Goal: Task Accomplishment & Management: Complete application form

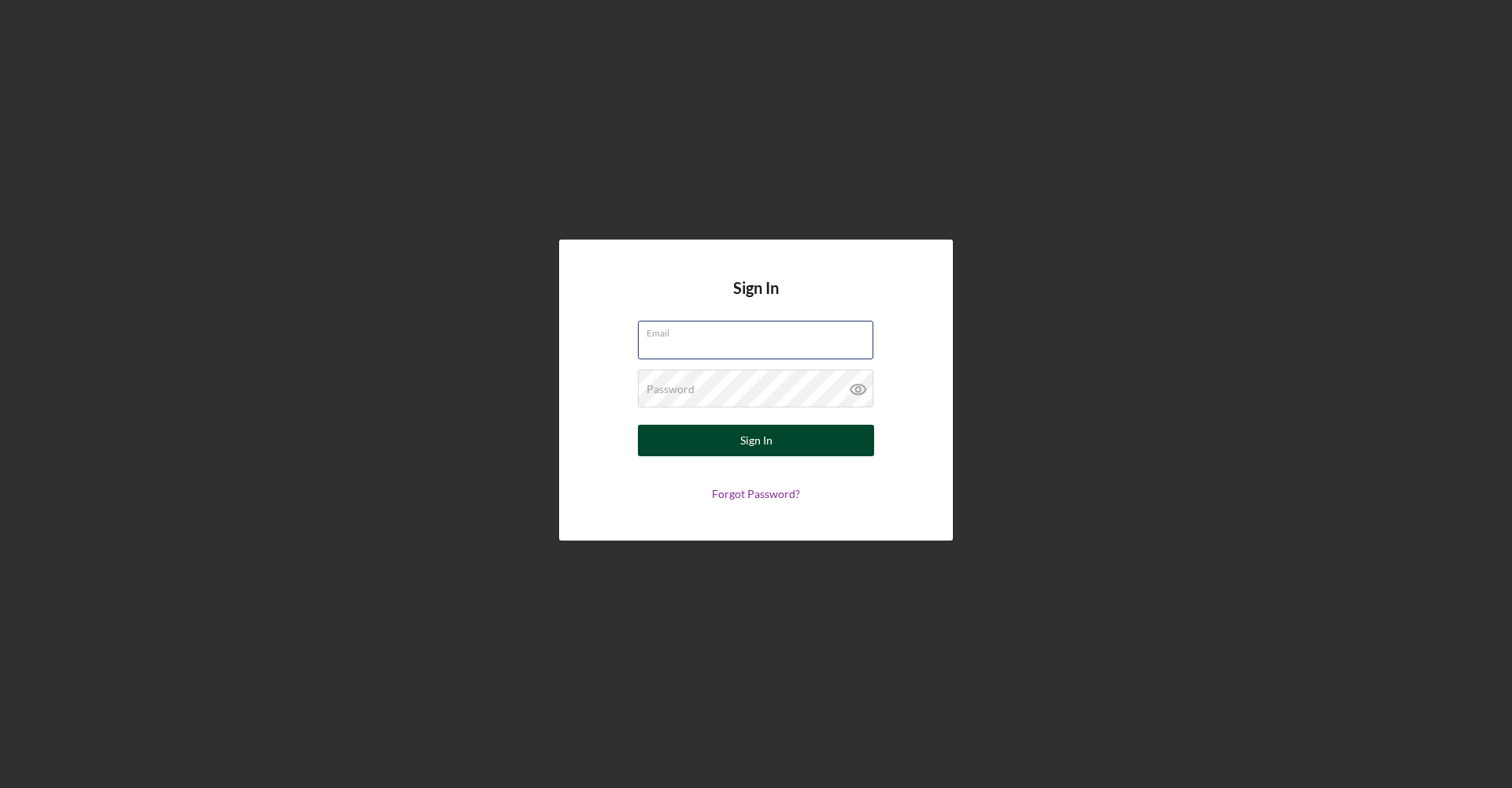
type input "[EMAIL_ADDRESS][DOMAIN_NAME]"
click at [843, 449] on button "Sign In" at bounding box center [756, 440] width 236 height 32
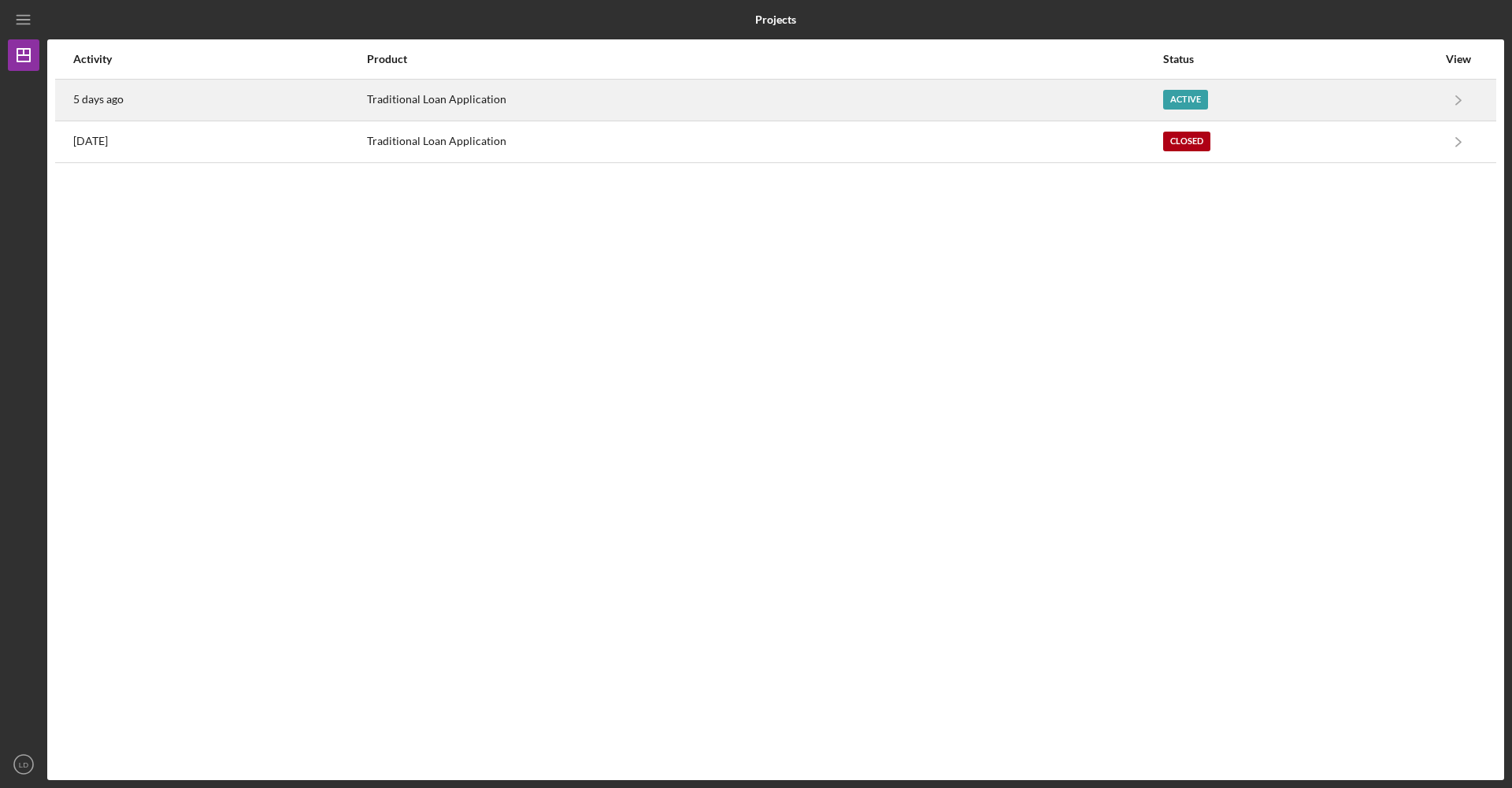
click at [1336, 104] on div "Active" at bounding box center [1299, 100] width 274 height 40
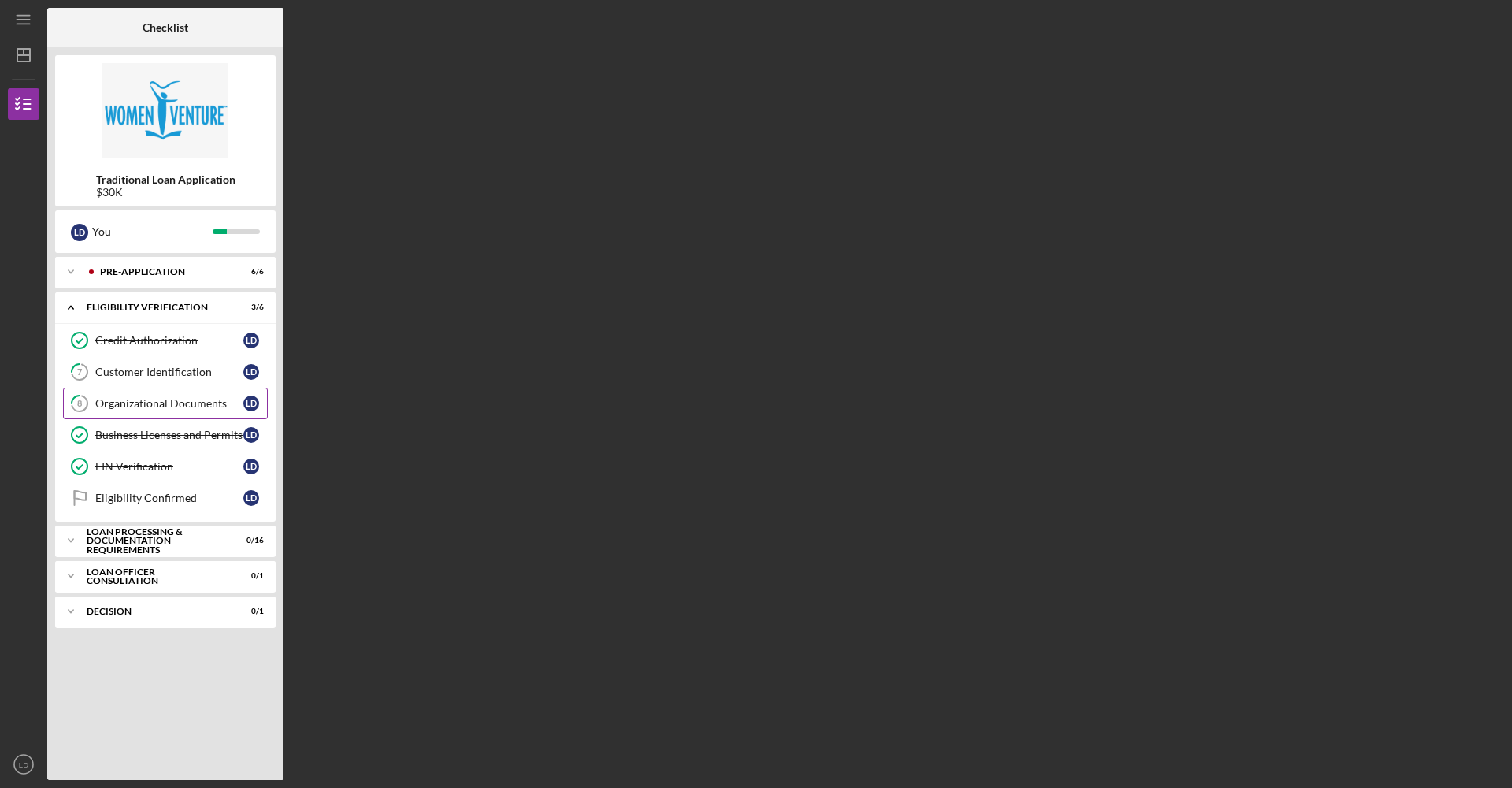
click at [145, 400] on div "Organizational Documents" at bounding box center [169, 402] width 148 height 13
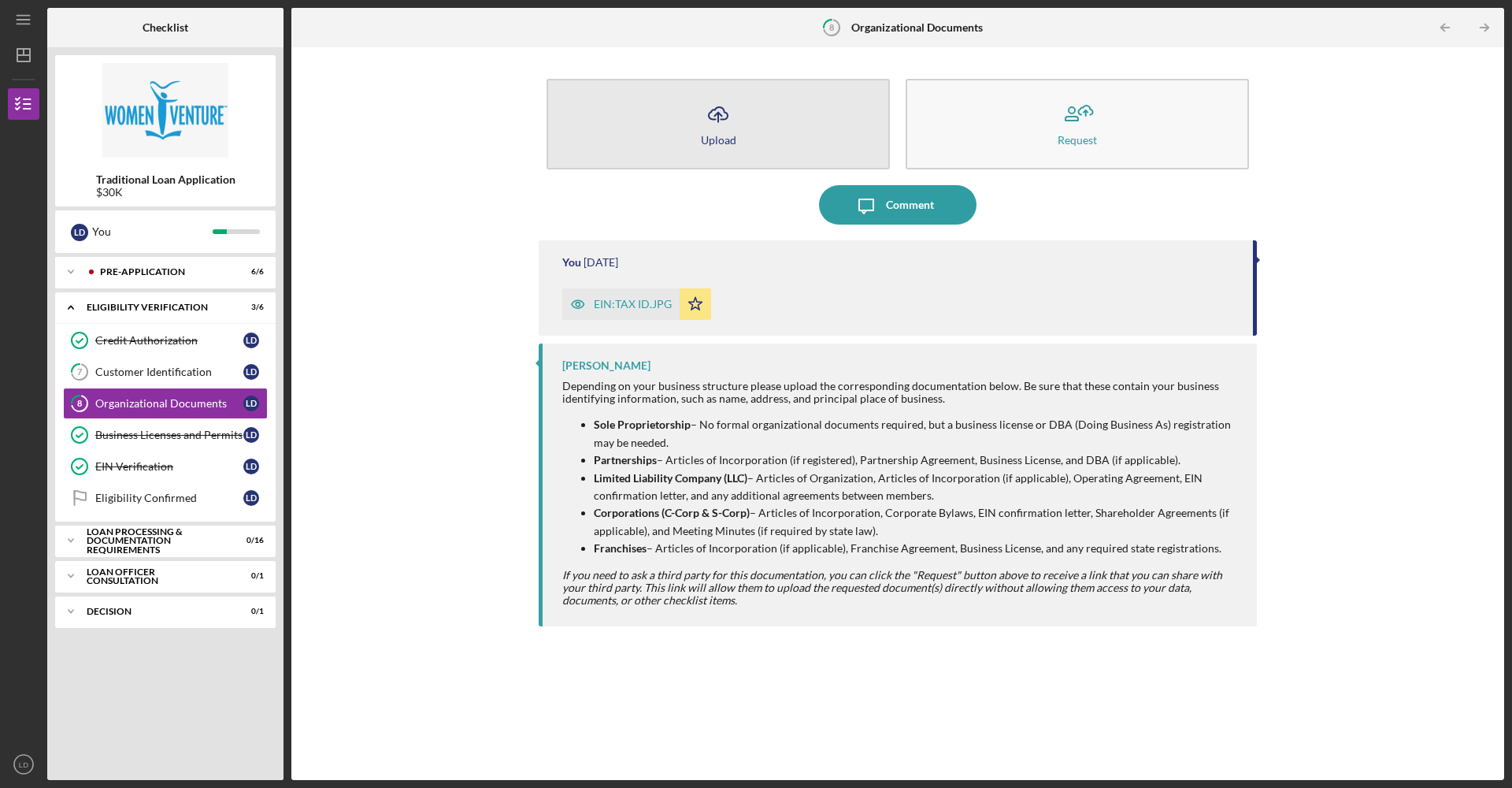
click at [769, 139] on button "Icon/Upload Upload" at bounding box center [718, 125] width 343 height 91
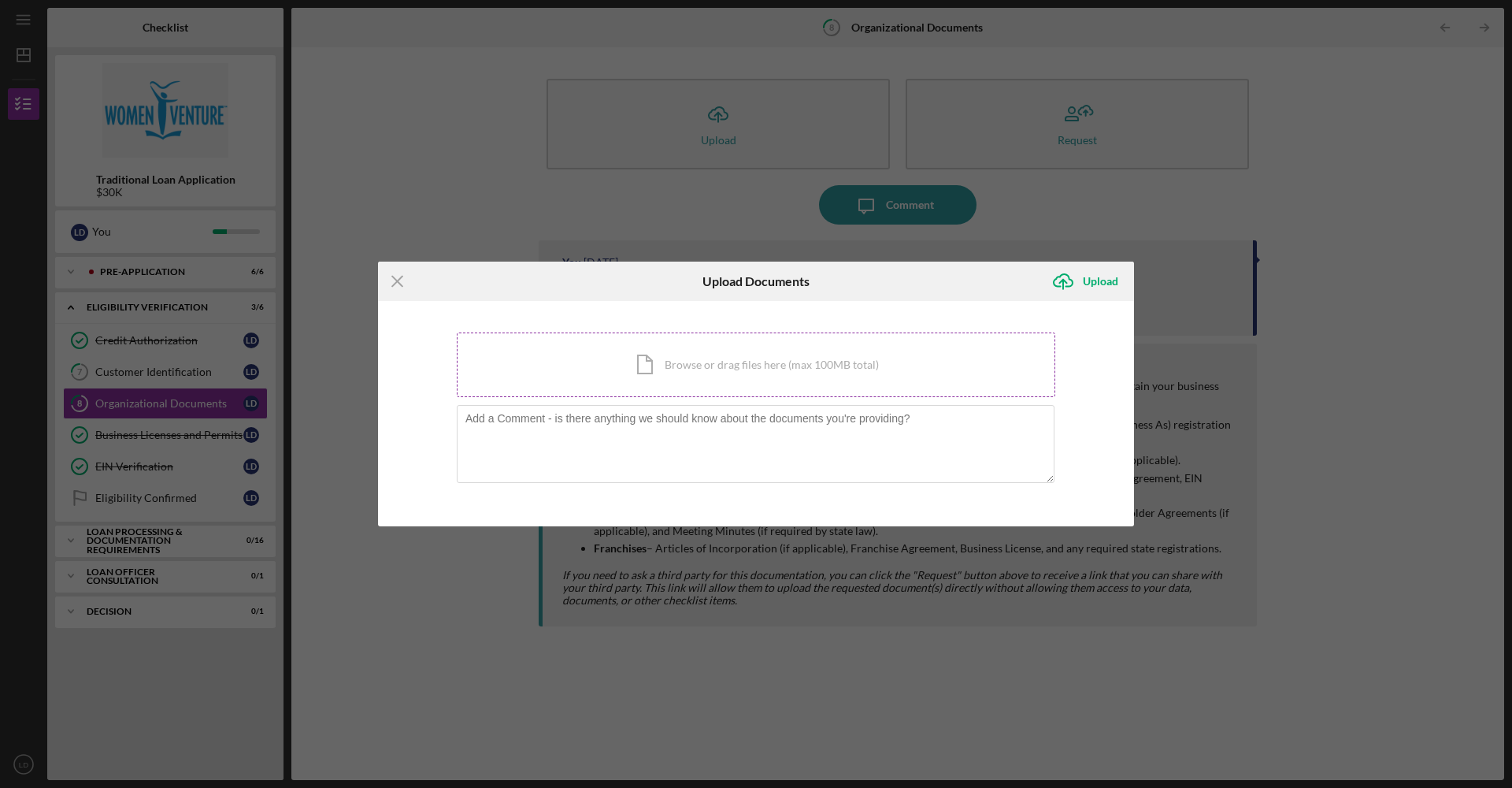
click at [641, 362] on div "Icon/Document Browse or drag files here (max 100MB total) Tap to choose files o…" at bounding box center [756, 364] width 598 height 64
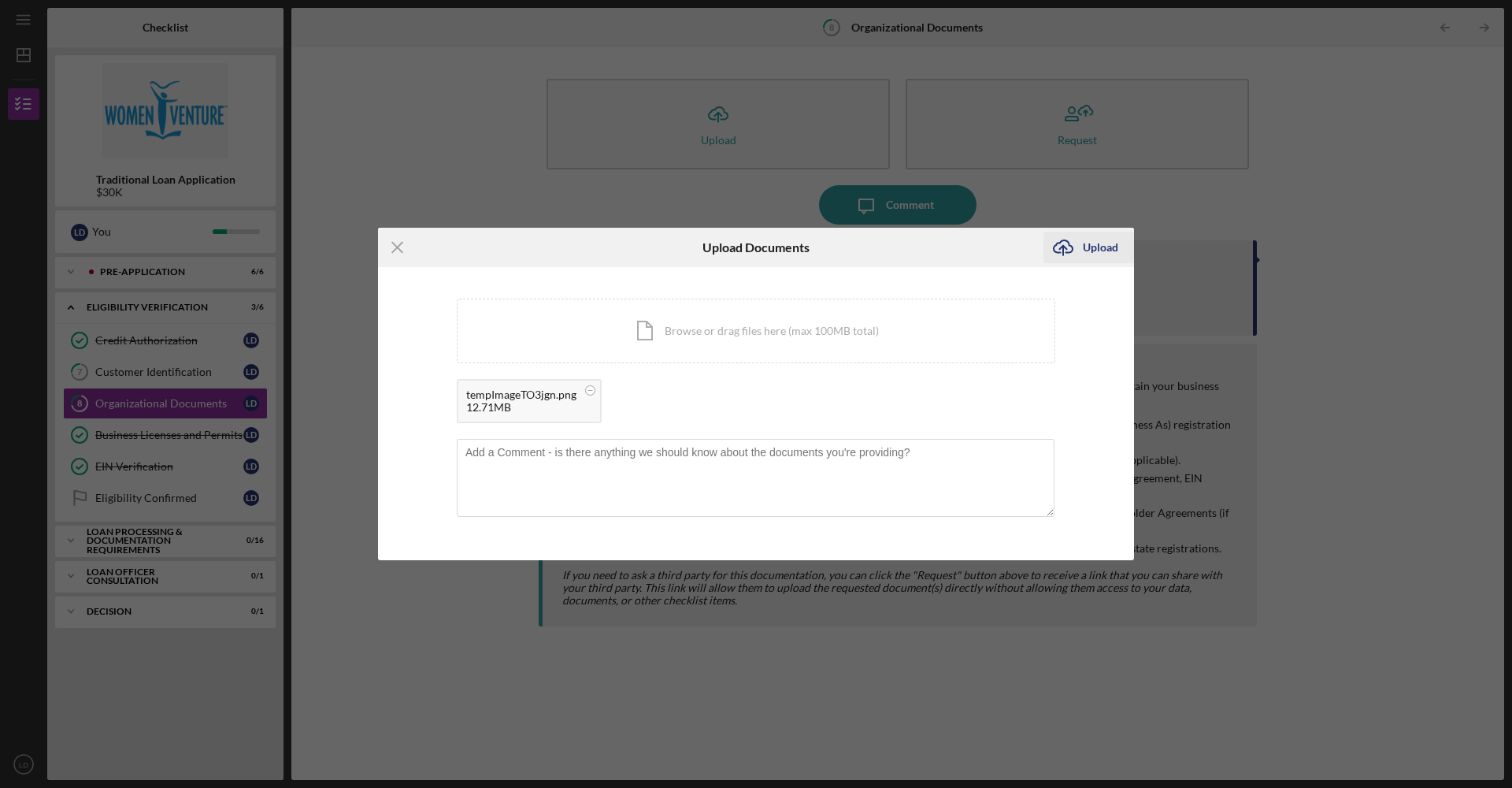
click at [1091, 254] on div "Upload" at bounding box center [1101, 247] width 36 height 32
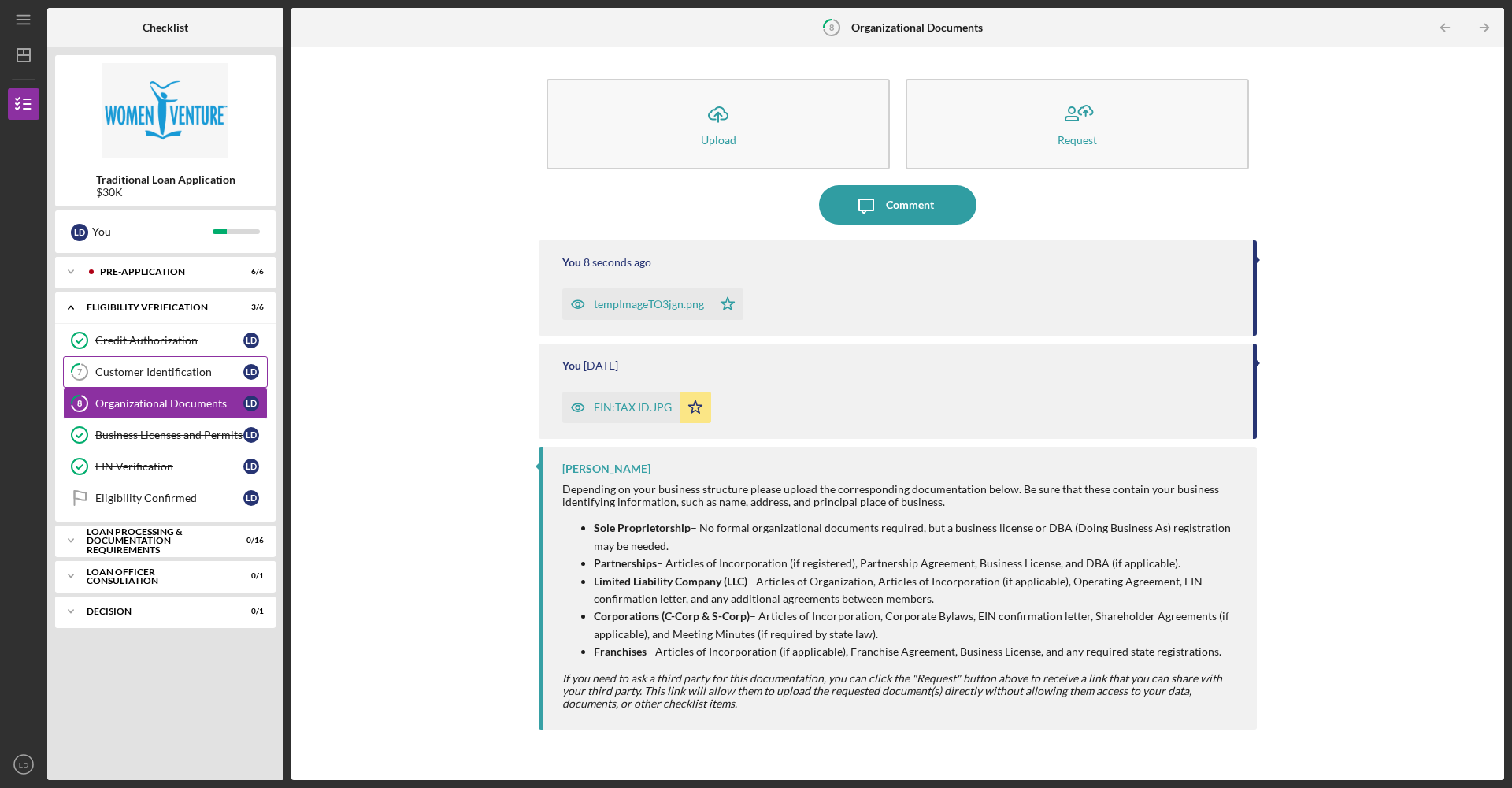
click at [162, 382] on link "7 Customer Identification [PERSON_NAME]" at bounding box center [165, 372] width 205 height 32
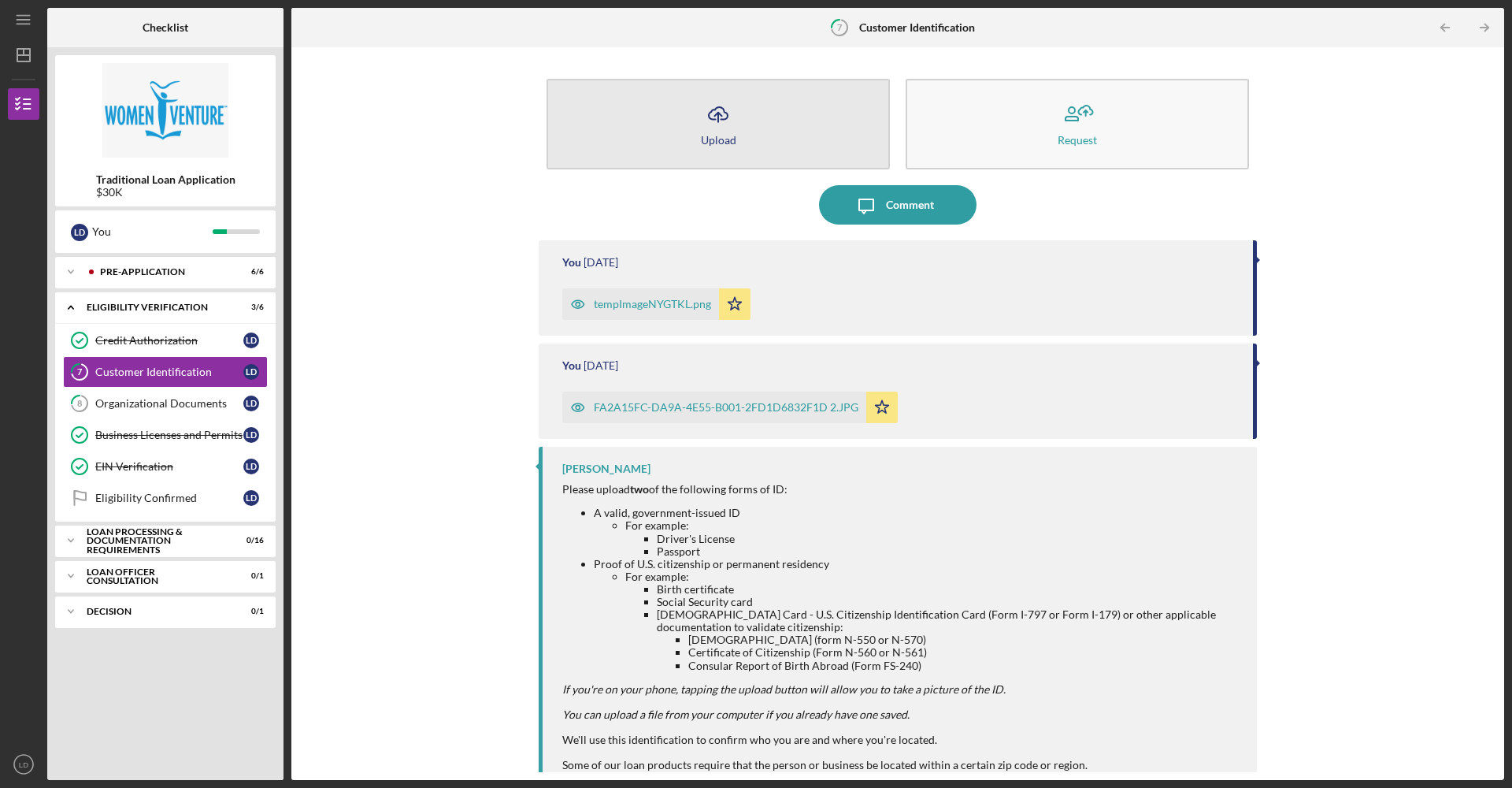
click at [687, 164] on button "Icon/Upload Upload" at bounding box center [718, 125] width 343 height 91
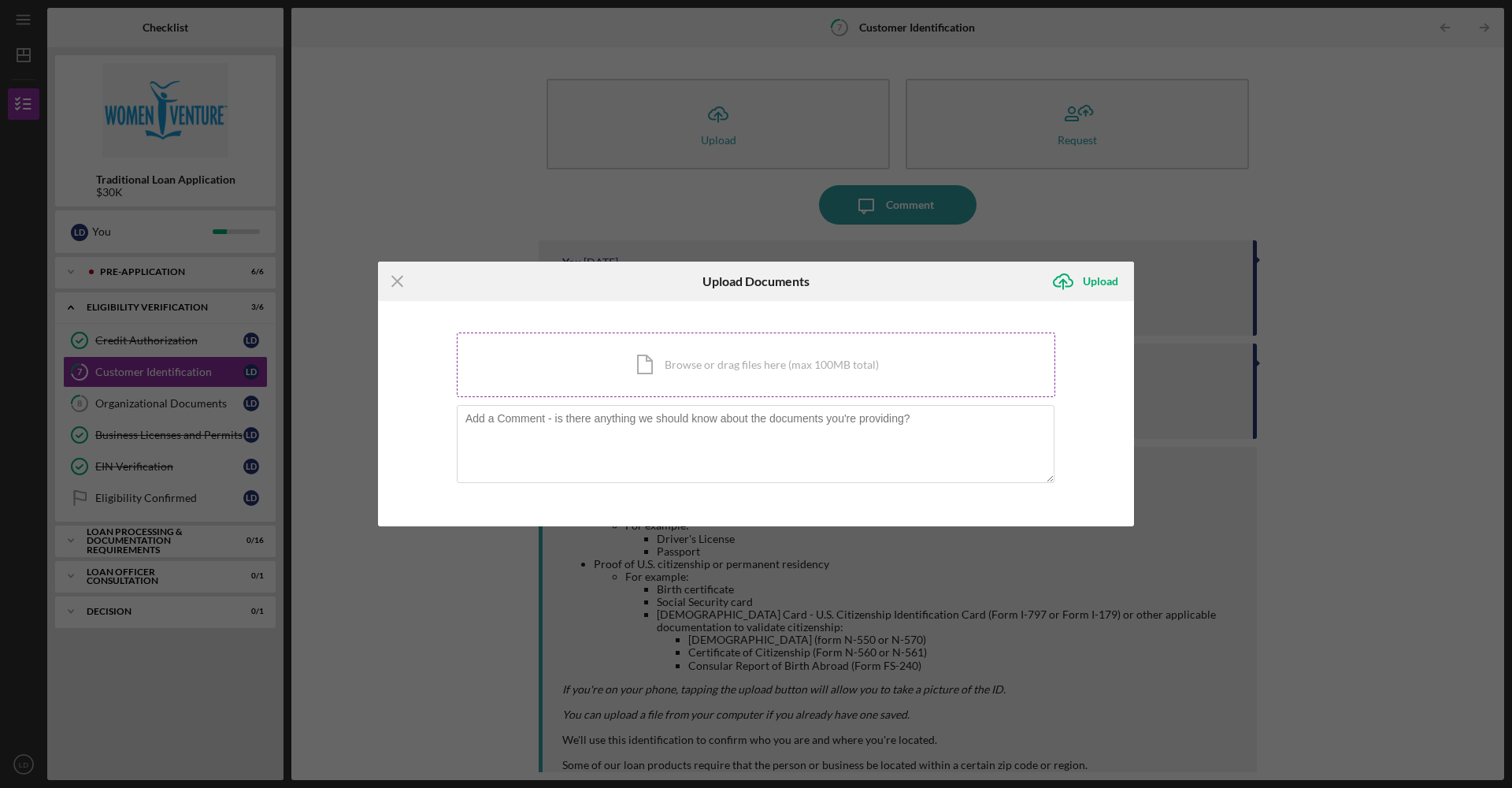
click at [606, 363] on div "Icon/Document Browse or drag files here (max 100MB total) Tap to choose files o…" at bounding box center [756, 364] width 598 height 64
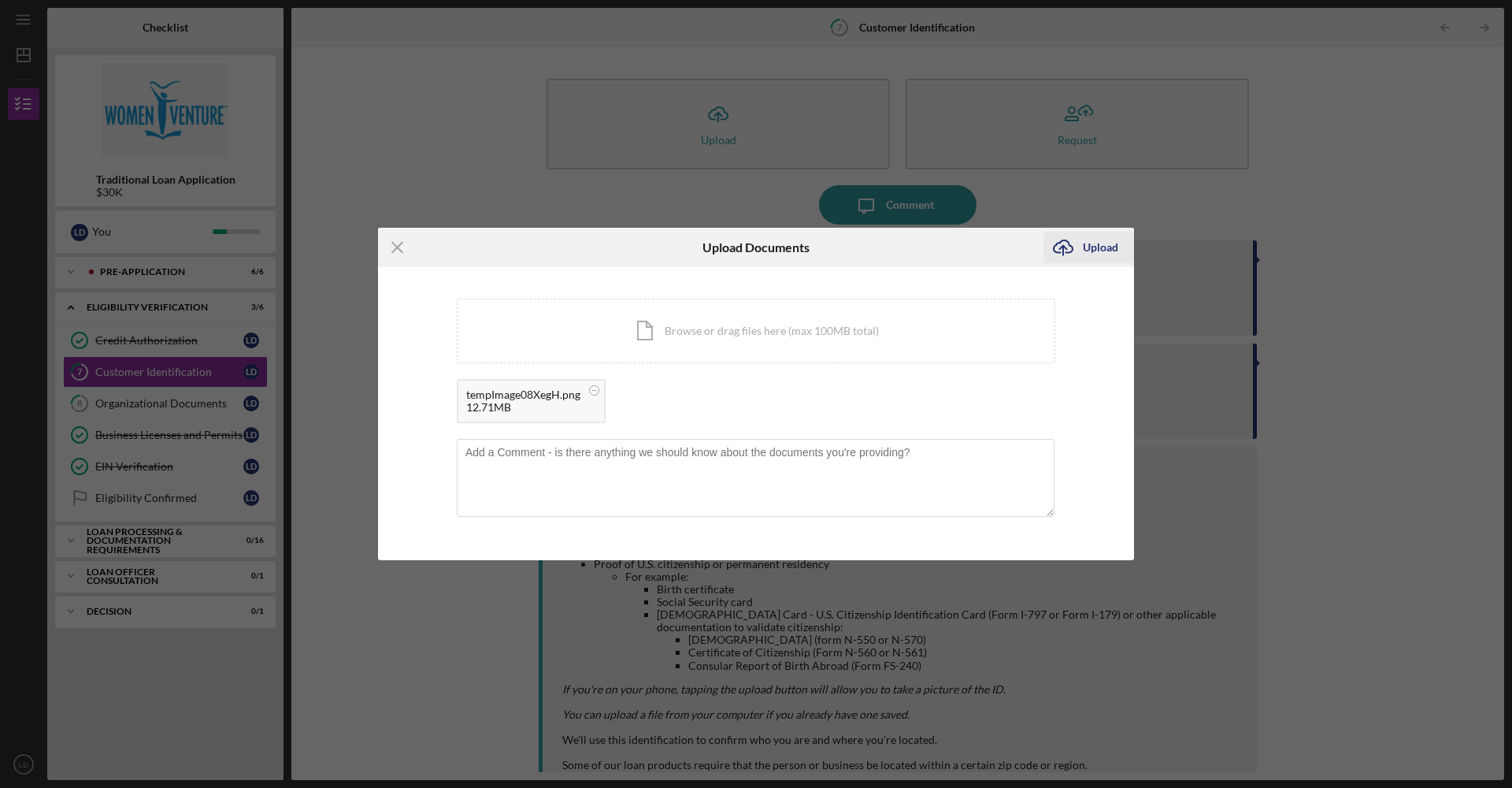
click at [1094, 248] on div "Upload" at bounding box center [1101, 247] width 36 height 32
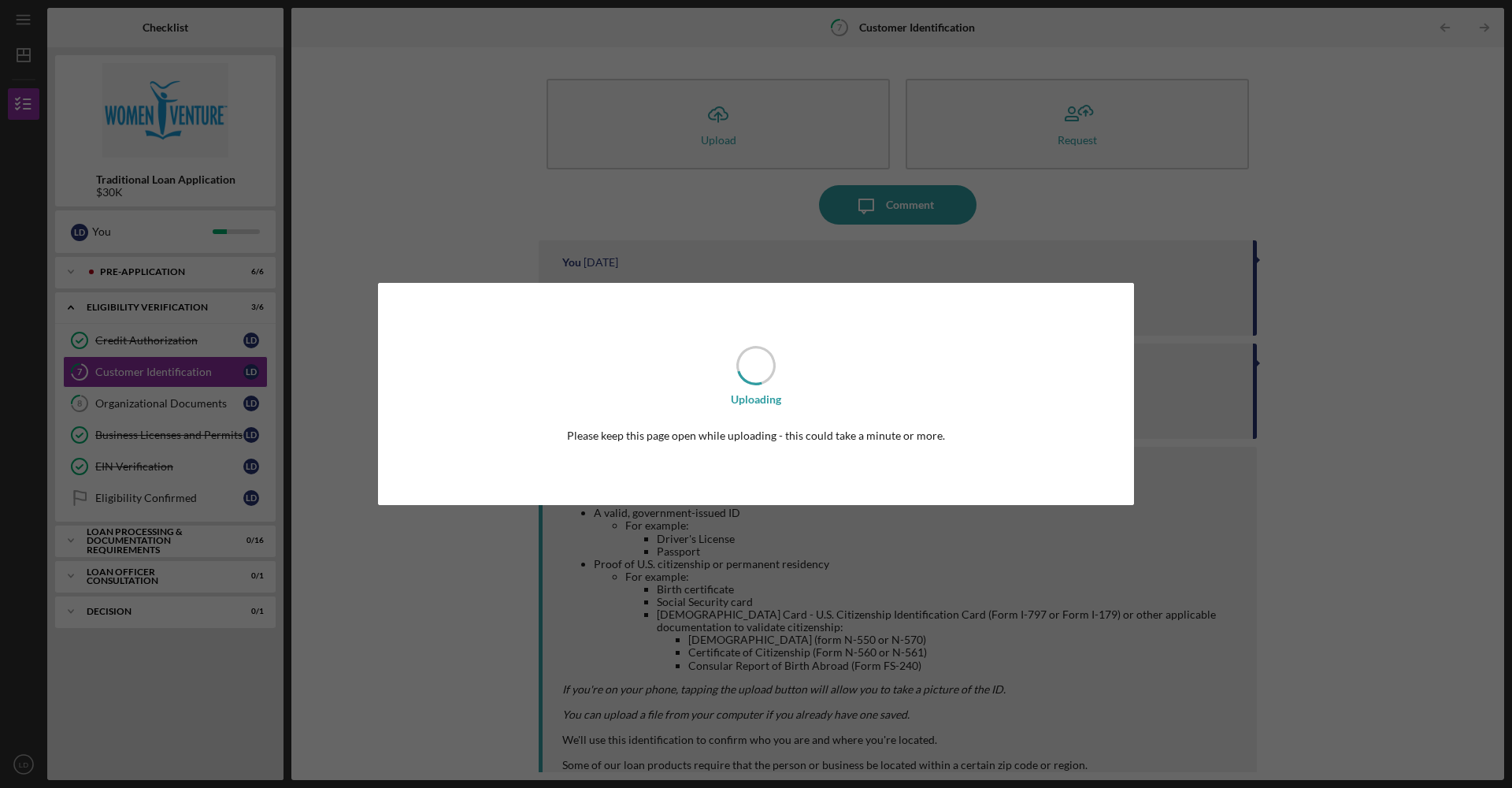
click at [167, 404] on div "Uploading Please keep this page open while uploading - this could take a minute…" at bounding box center [756, 394] width 1512 height 788
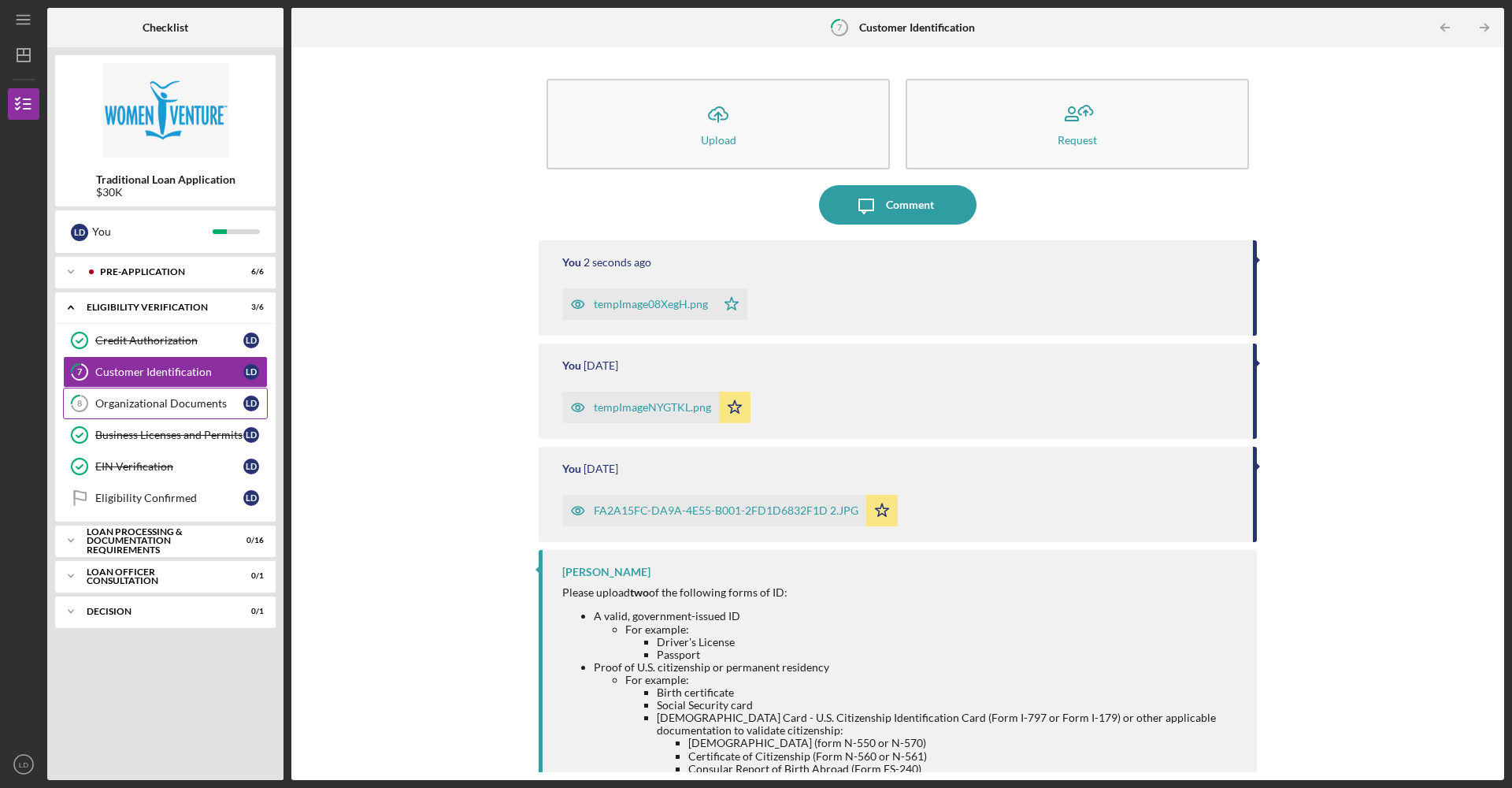
click at [202, 411] on link "8 Organizational Documents [PERSON_NAME]" at bounding box center [165, 403] width 205 height 32
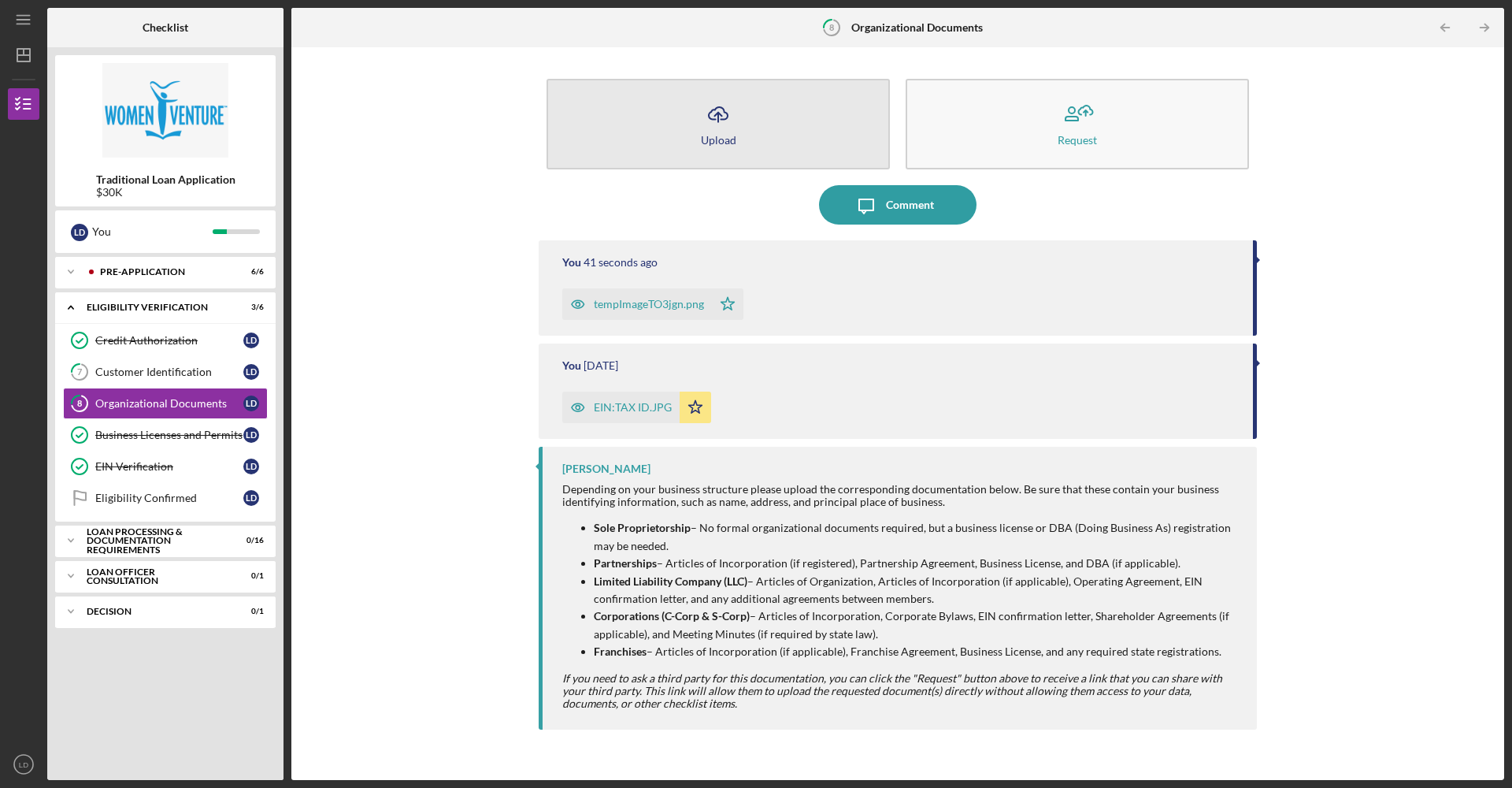
click at [773, 149] on button "Icon/Upload Upload" at bounding box center [718, 125] width 343 height 91
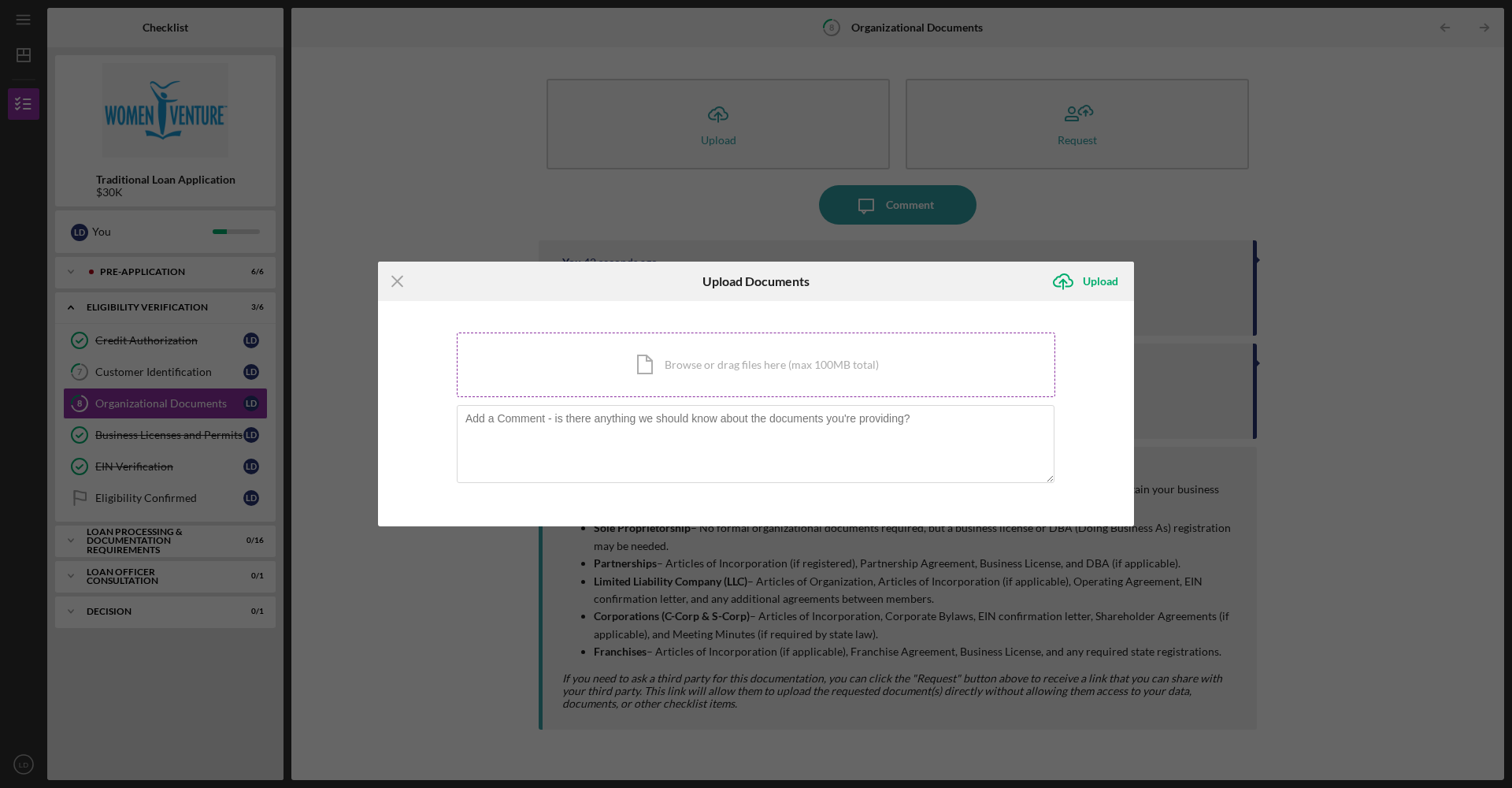
click at [732, 366] on div "Icon/Document Browse or drag files here (max 100MB total) Tap to choose files o…" at bounding box center [756, 364] width 598 height 64
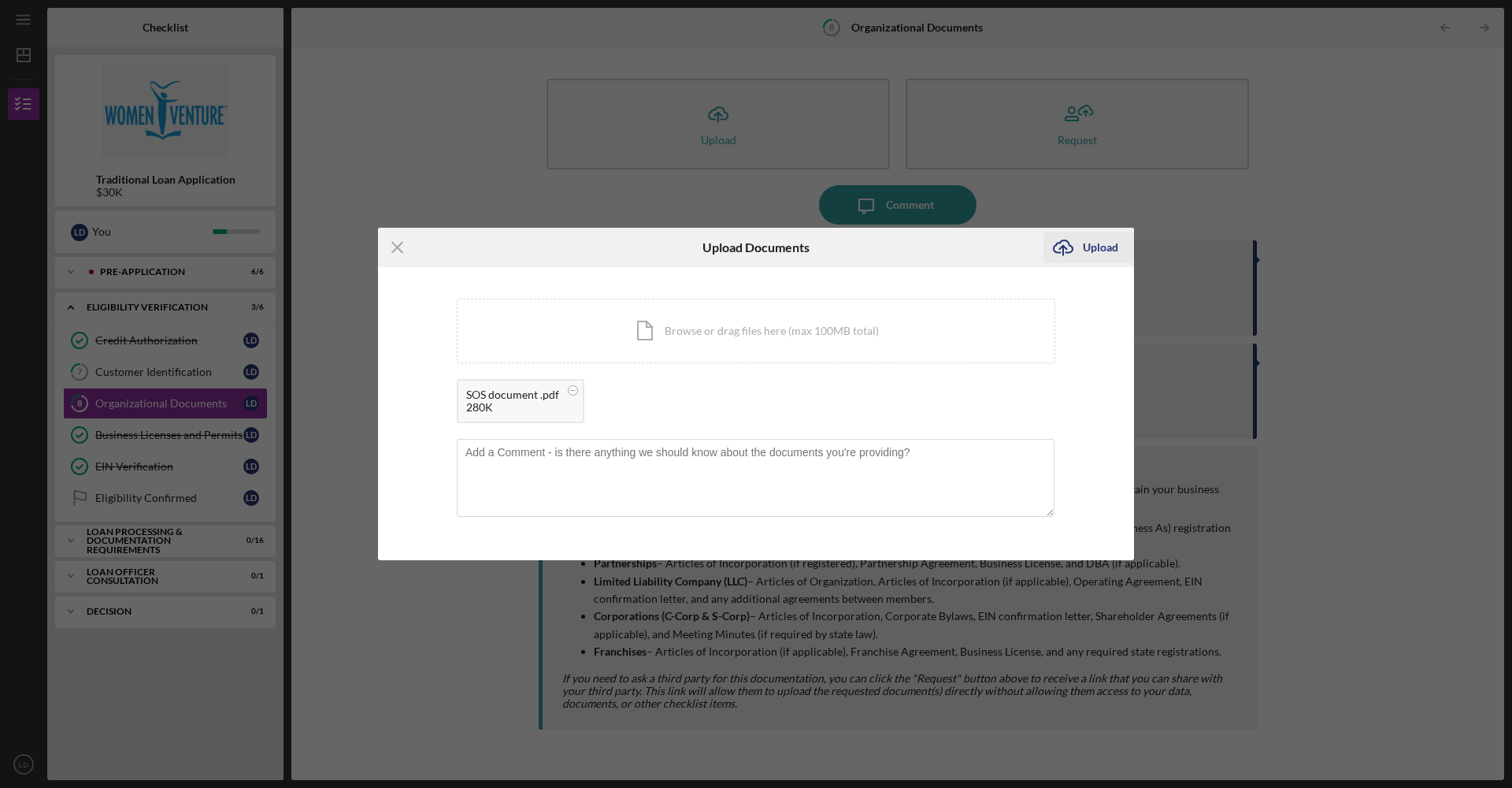
click at [1097, 244] on div "Upload" at bounding box center [1101, 247] width 36 height 32
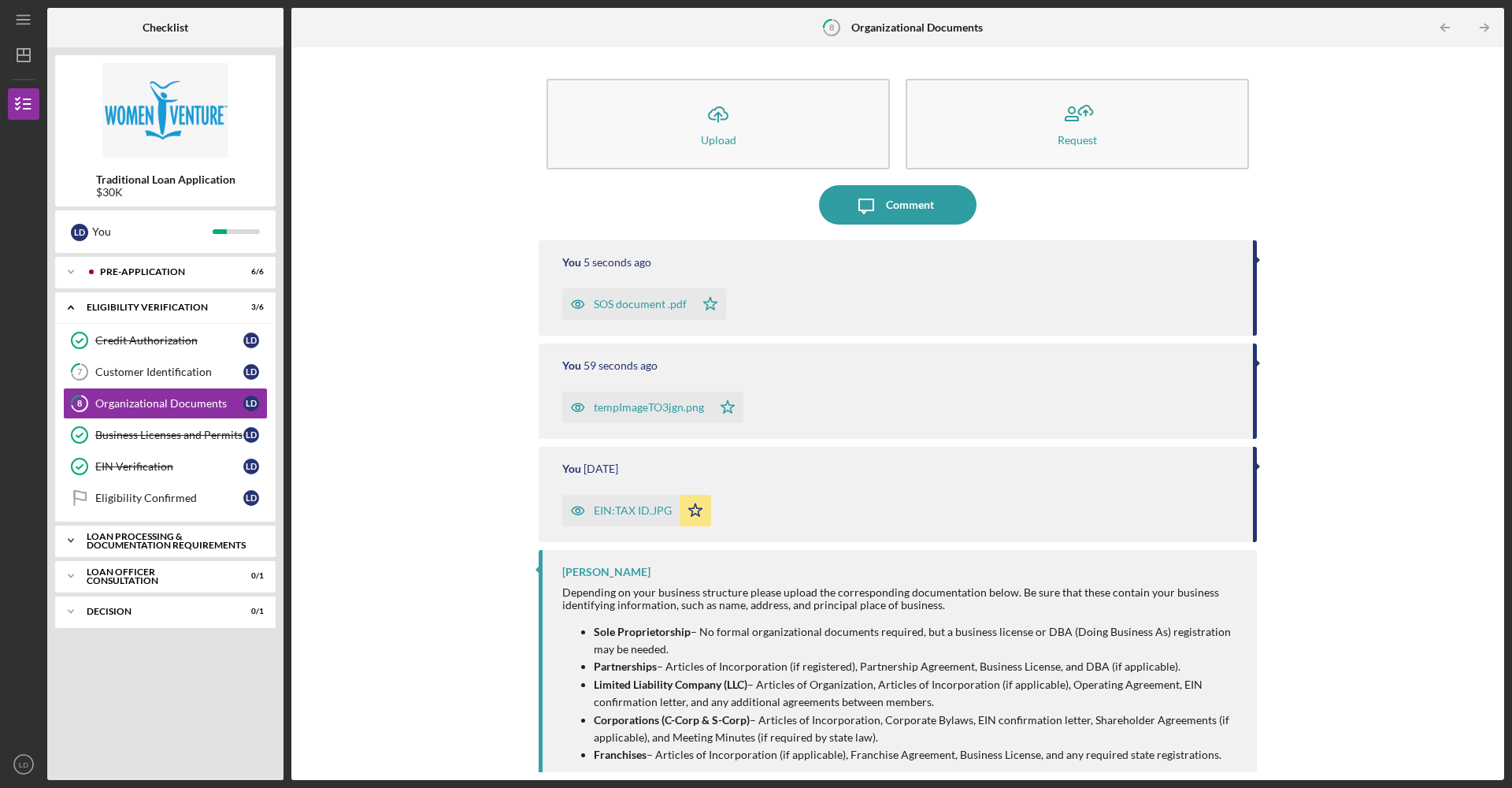
click at [202, 548] on div "Loan Processing & Documentation Requirements" at bounding box center [171, 541] width 169 height 18
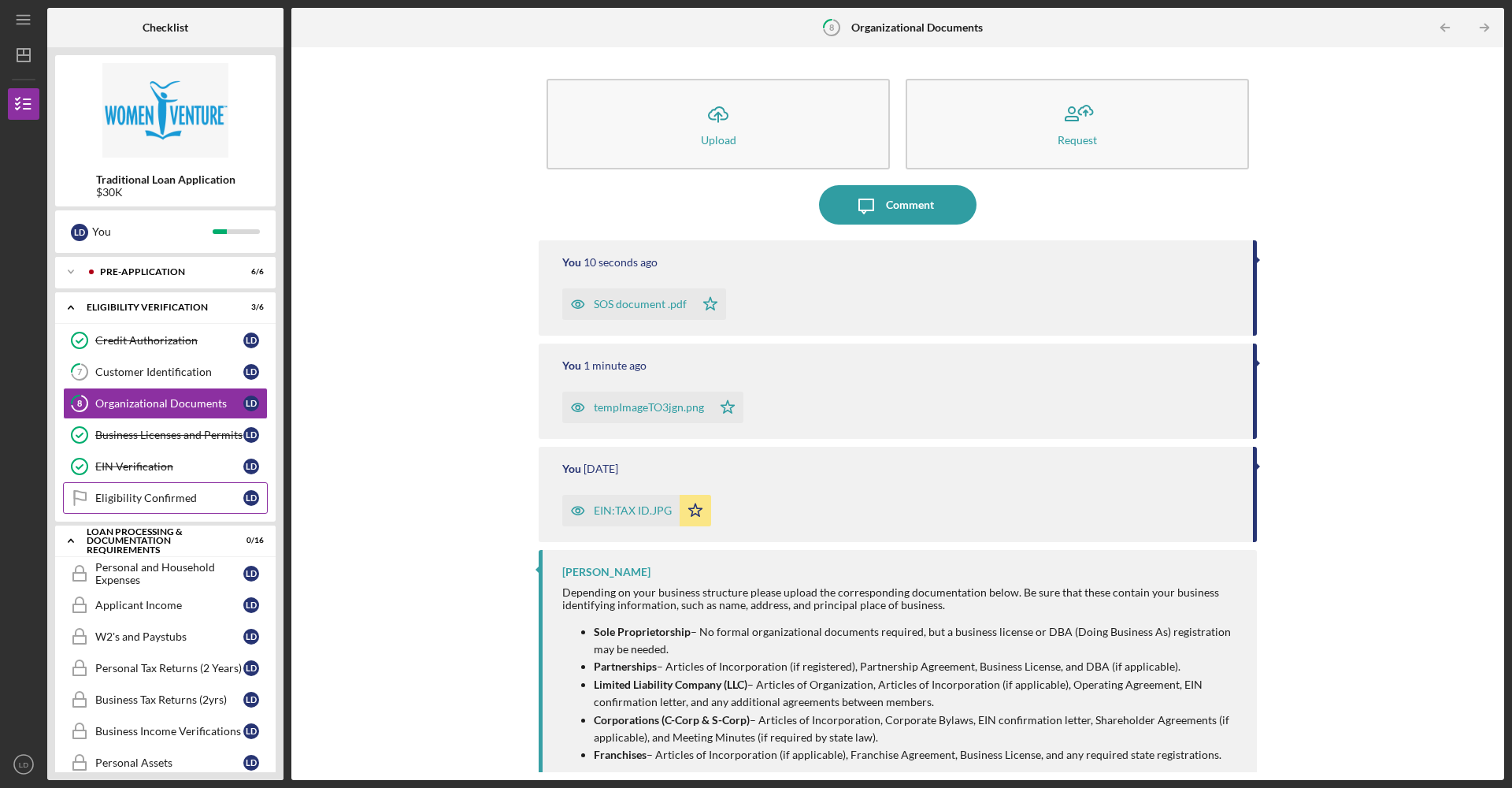
scroll to position [377, 0]
